Goal: Find specific page/section

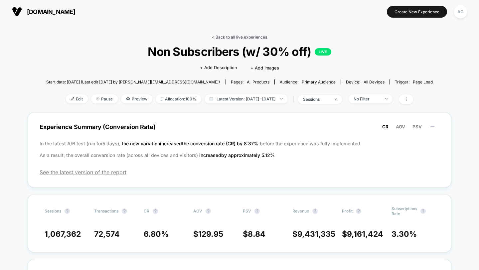
click at [259, 36] on link "< Back to all live experiences" at bounding box center [239, 37] width 55 height 5
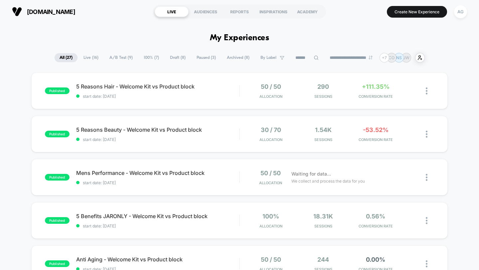
click at [174, 59] on span "Draft ( 8 )" at bounding box center [178, 57] width 26 height 9
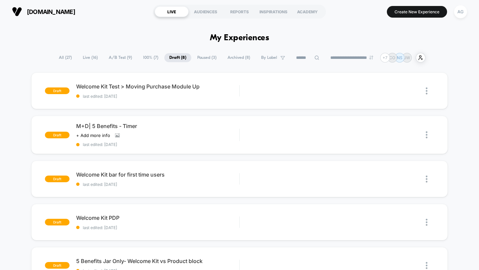
click at [150, 59] on span "100% ( 7 )" at bounding box center [150, 57] width 25 height 9
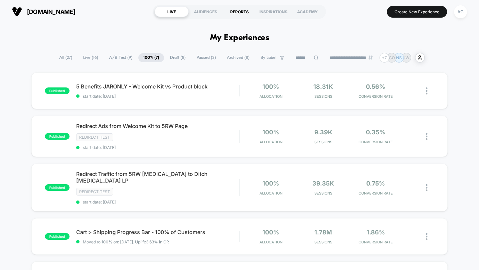
click at [238, 11] on div "REPORTS" at bounding box center [239, 11] width 34 height 11
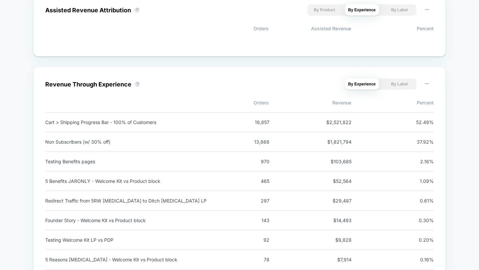
scroll to position [546, 0]
